Goal: Transaction & Acquisition: Purchase product/service

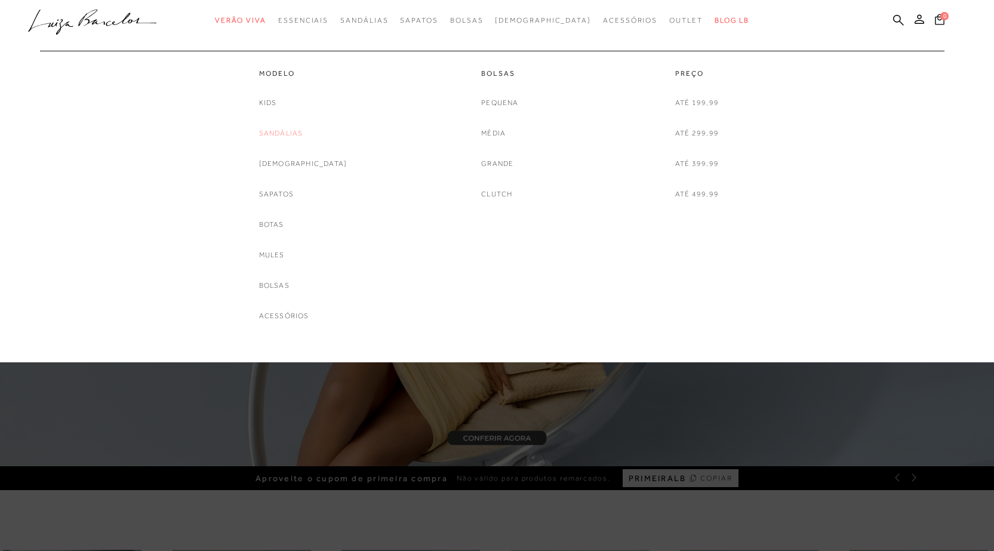
click at [298, 134] on link "Sandálias" at bounding box center [281, 133] width 44 height 13
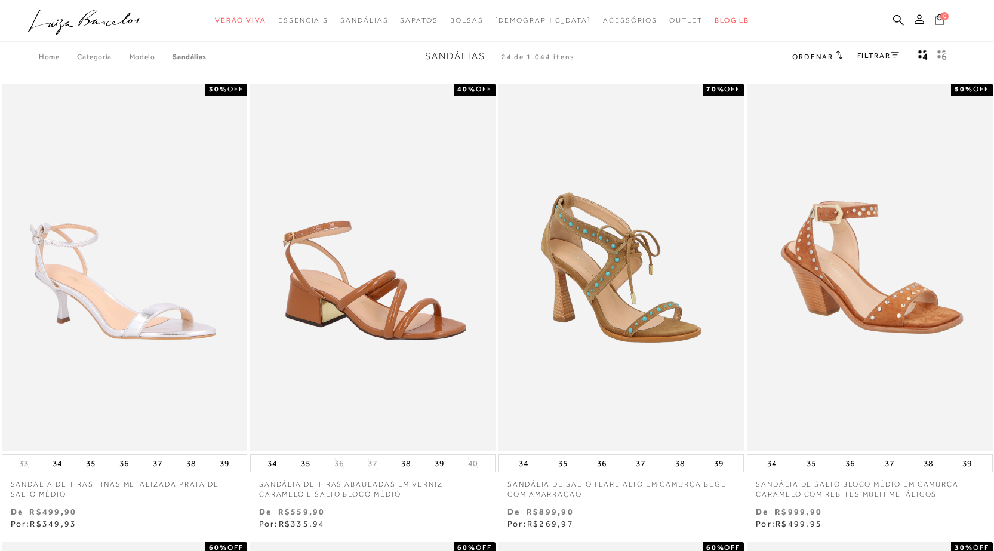
click at [880, 54] on link "FILTRAR" at bounding box center [879, 55] width 42 height 8
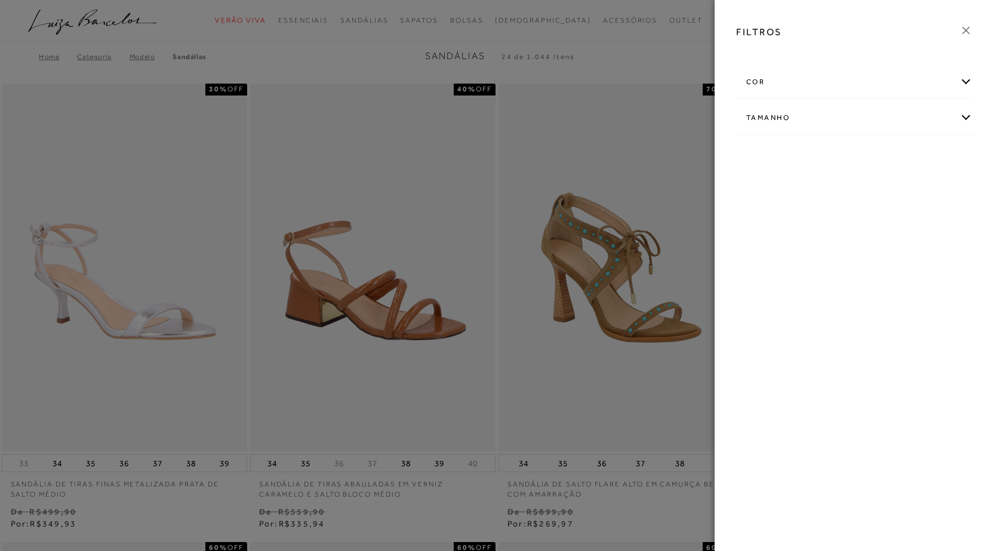
click at [761, 122] on div "Tamanho" at bounding box center [854, 118] width 235 height 32
click at [768, 207] on link "Ver mais..." at bounding box center [768, 208] width 32 height 9
click at [841, 219] on span "37" at bounding box center [833, 219] width 17 height 9
click at [834, 219] on input "37" at bounding box center [828, 222] width 12 height 12
checkbox input "true"
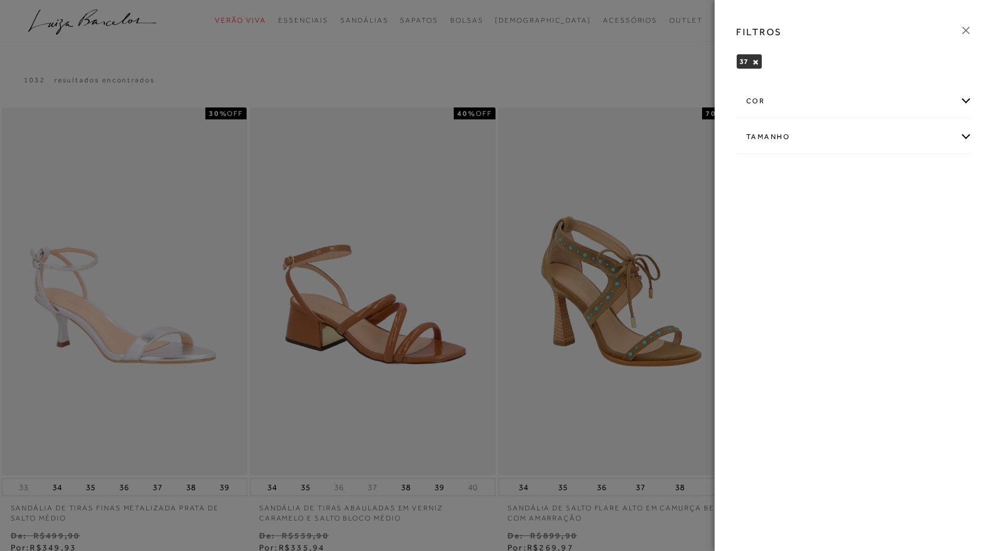
click at [638, 94] on div at bounding box center [497, 275] width 994 height 551
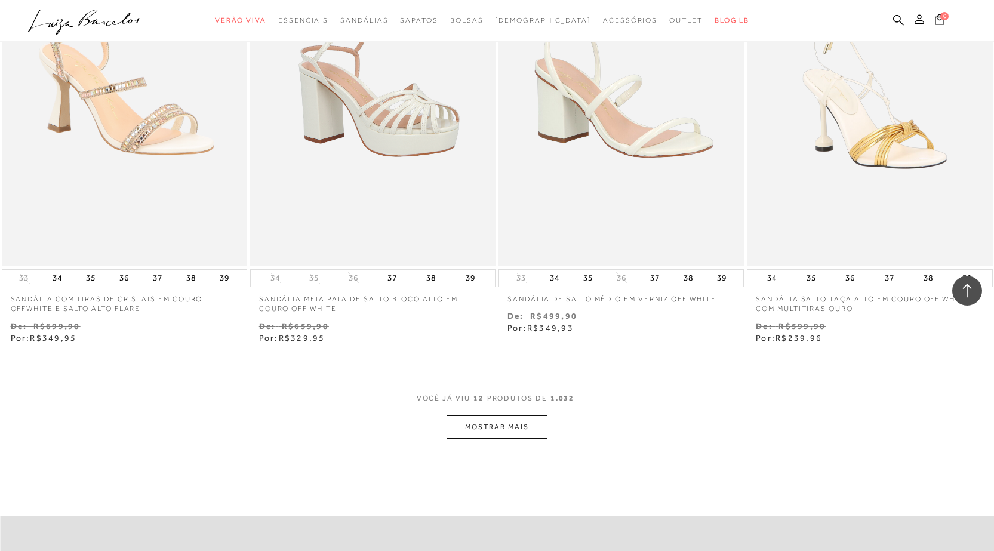
scroll to position [1132, 0]
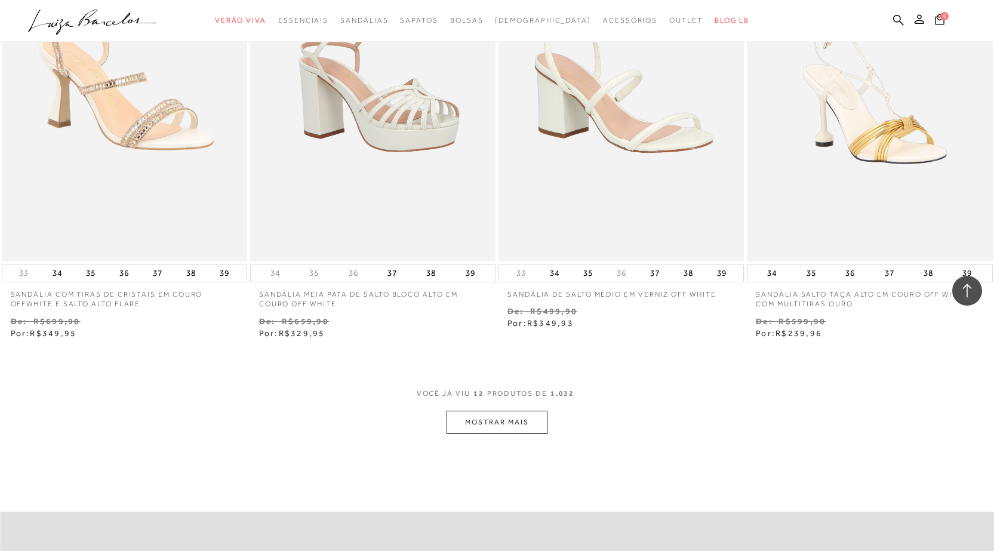
click at [537, 423] on button "MOSTRAR MAIS" at bounding box center [497, 422] width 100 height 23
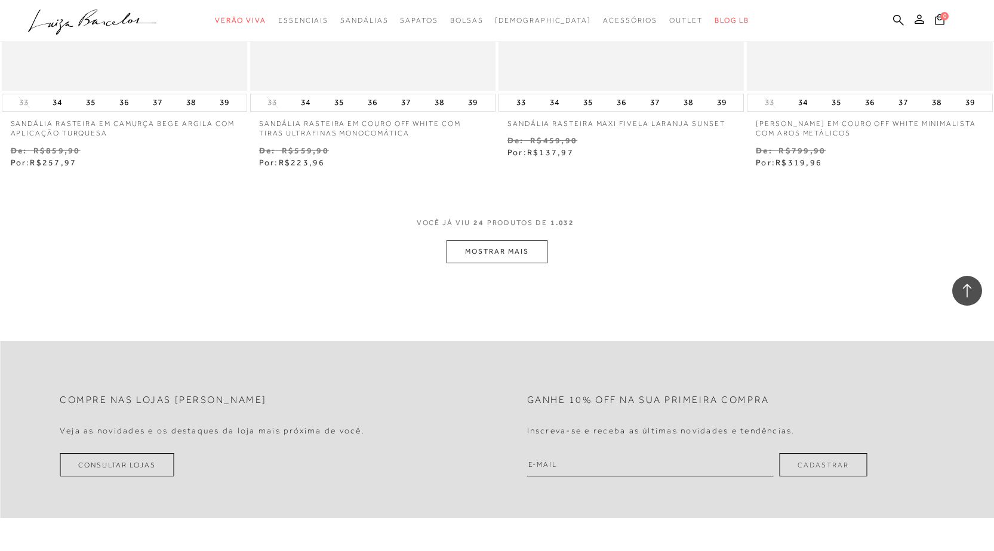
scroll to position [2717, 0]
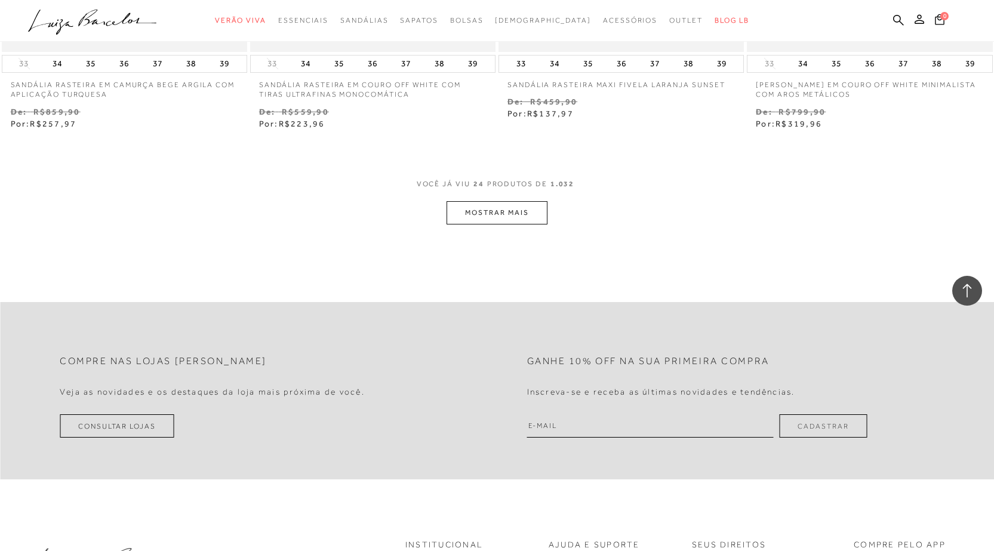
click at [500, 214] on button "MOSTRAR MAIS" at bounding box center [497, 212] width 100 height 23
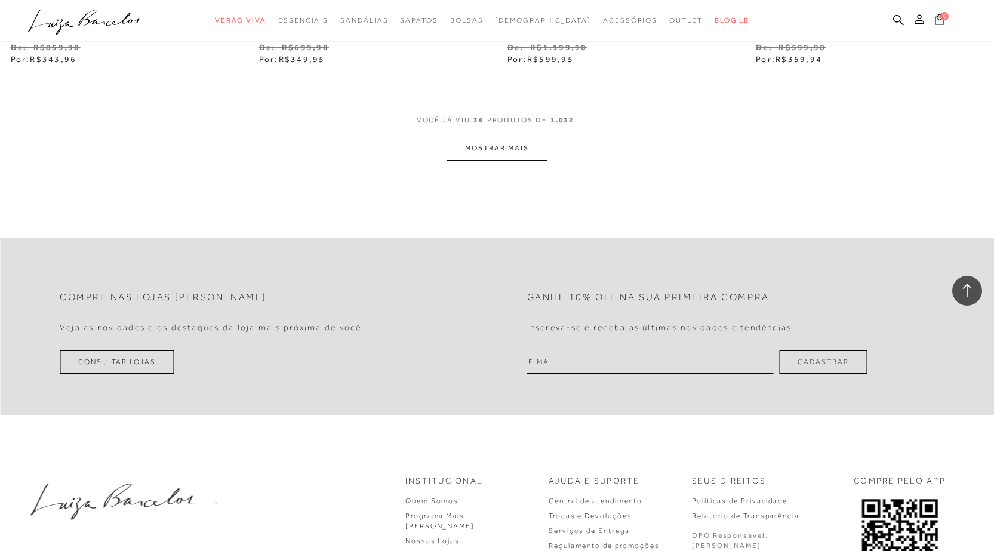
scroll to position [4289, 0]
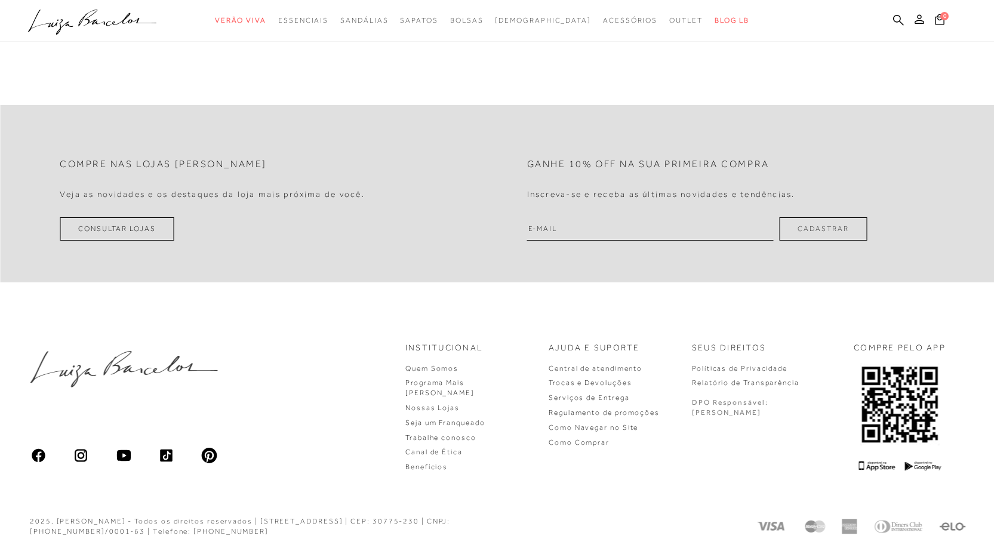
scroll to position [528, 0]
